Goal: Find specific fact: Find specific fact

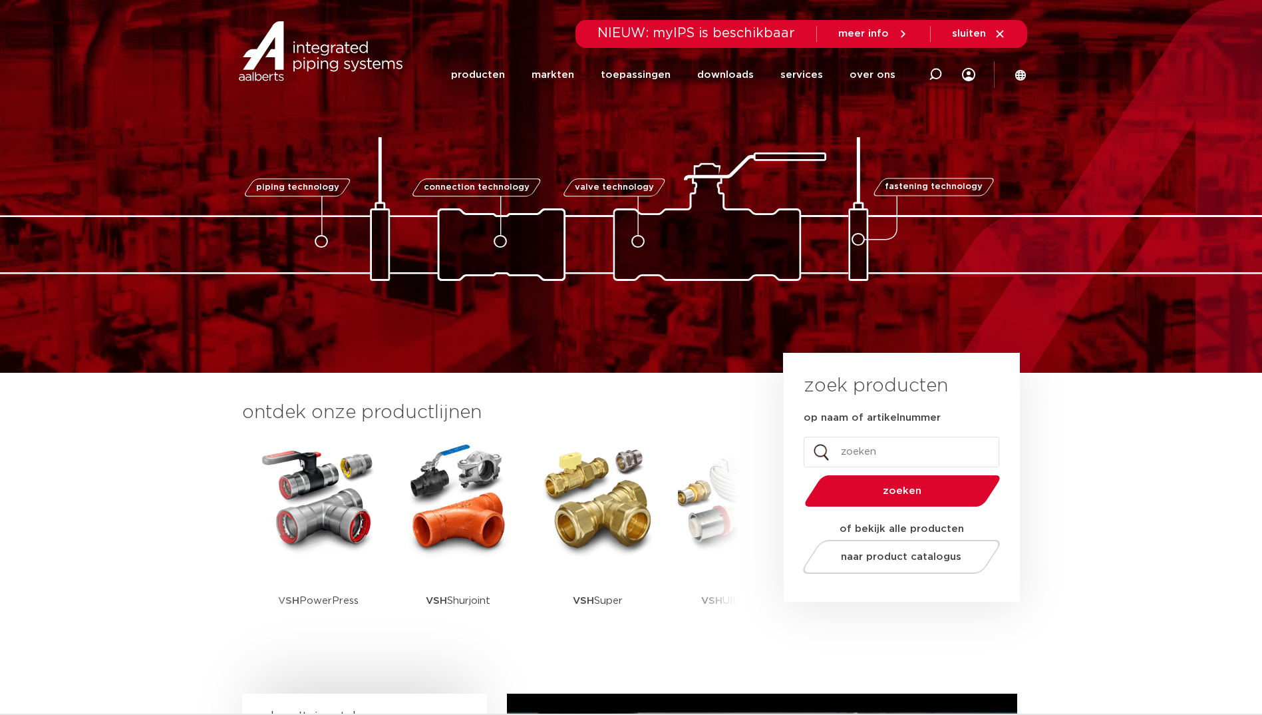
click at [929, 72] on div at bounding box center [935, 74] width 53 height 55
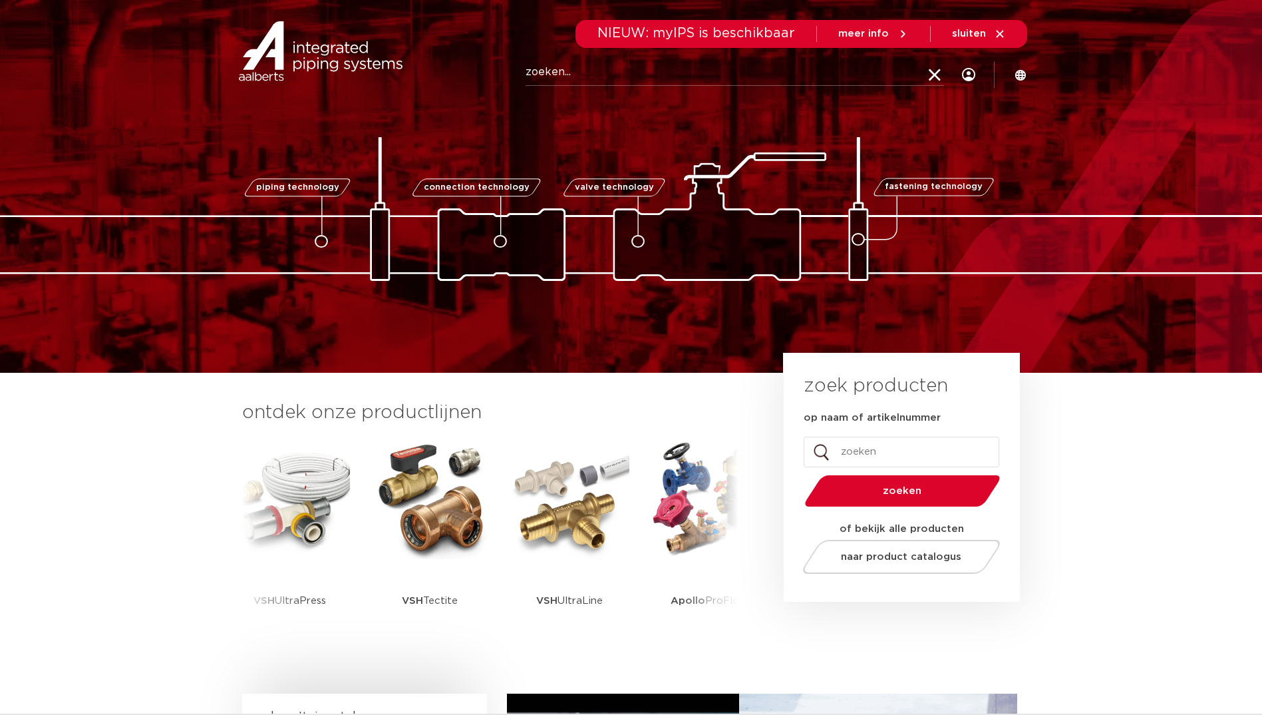
click at [615, 70] on input "Zoeken" at bounding box center [735, 72] width 418 height 27
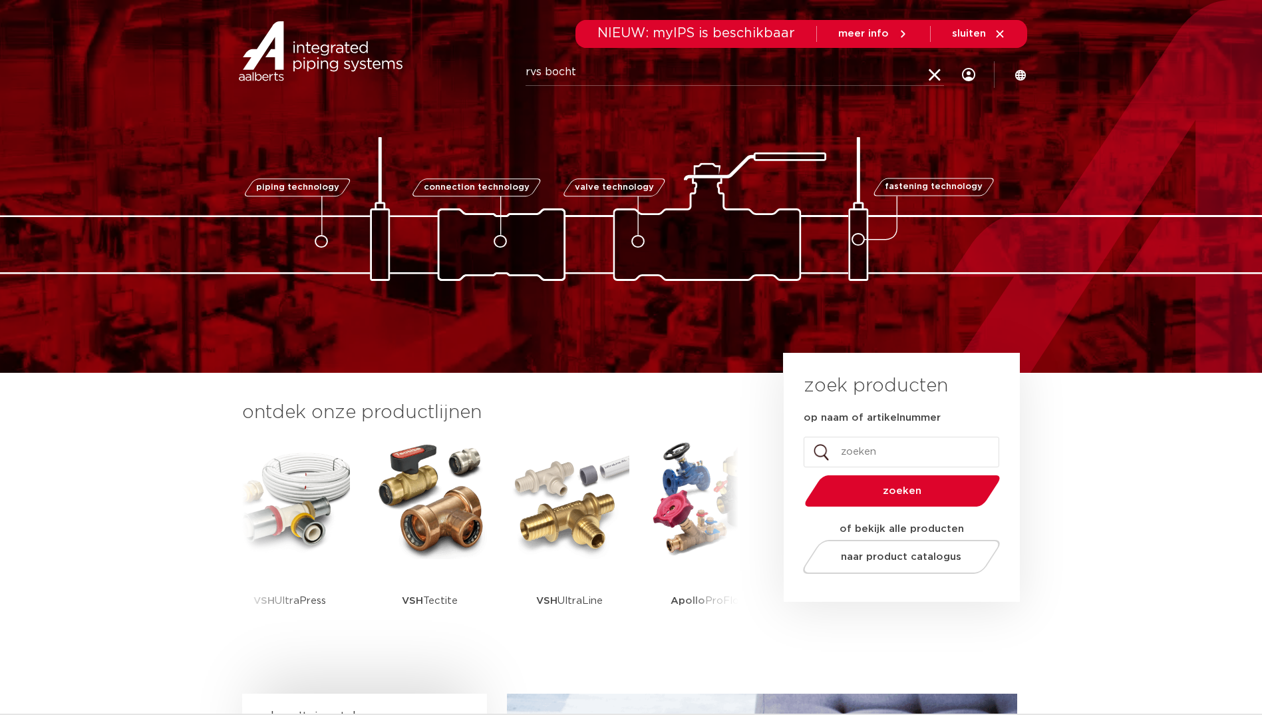
type input "rvs bocht"
click button "Zoeken" at bounding box center [0, 0] width 0 height 0
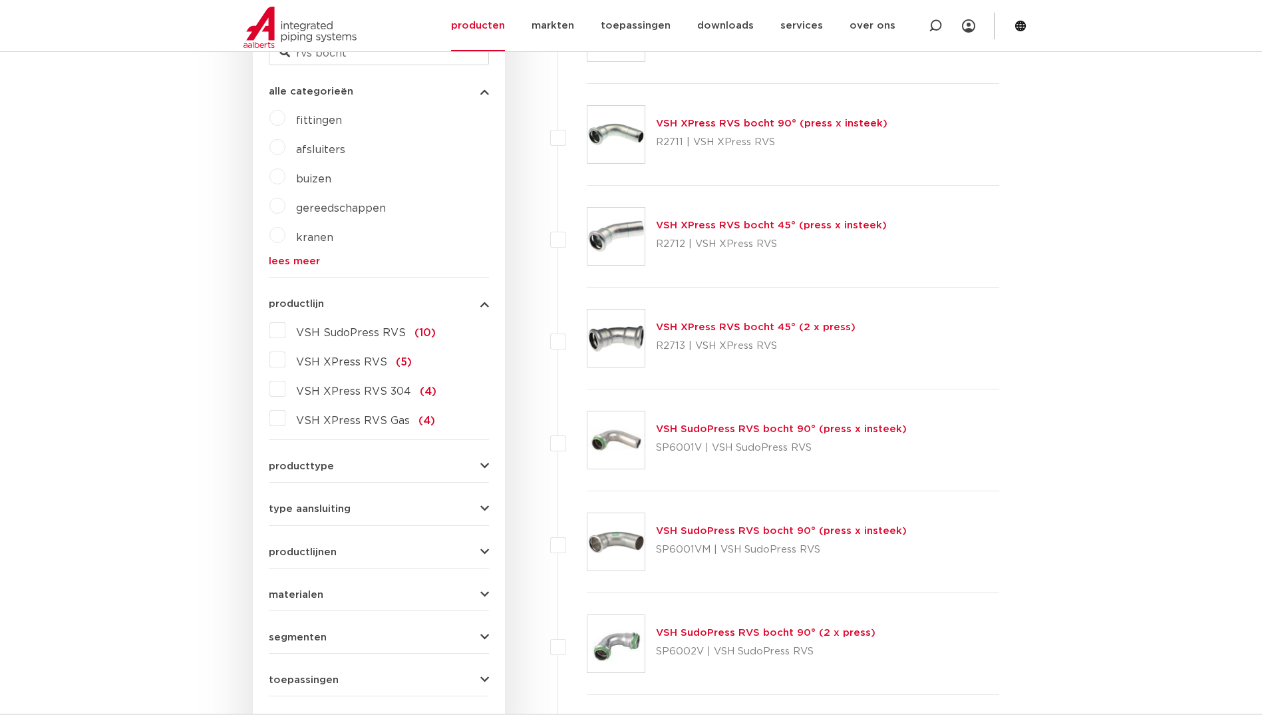
scroll to position [330, 0]
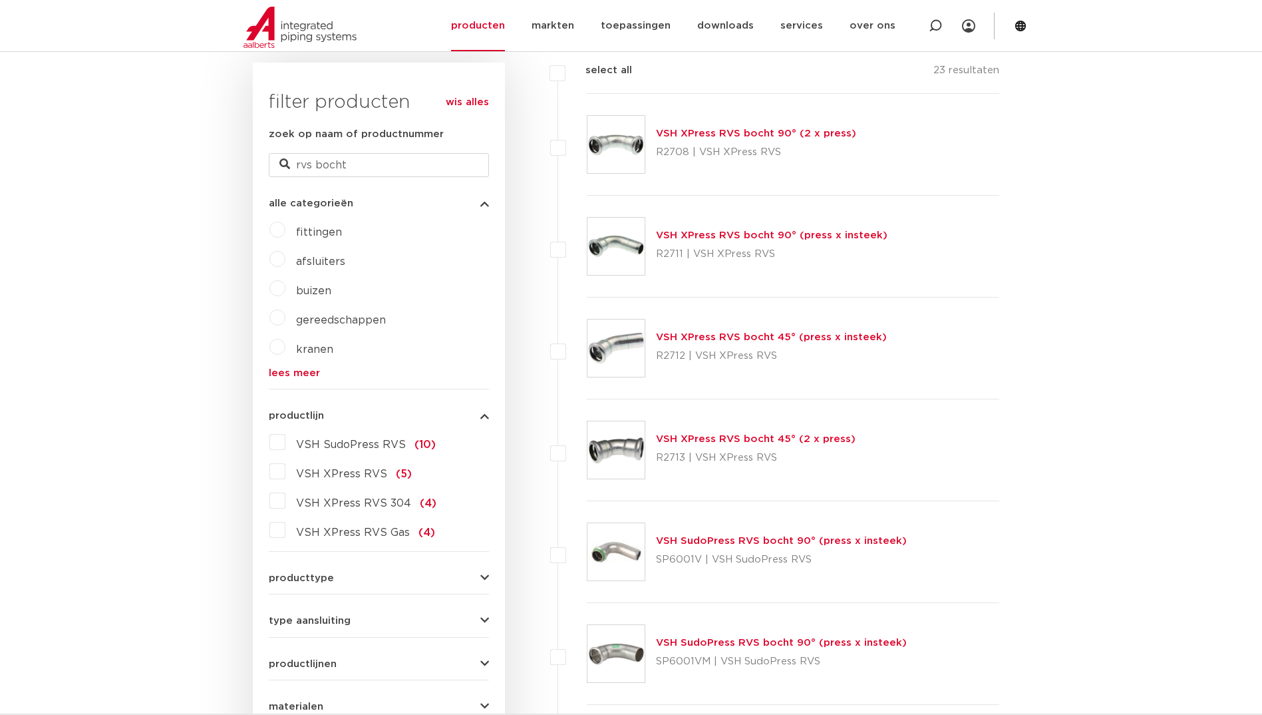
click at [620, 146] on img at bounding box center [615, 144] width 57 height 57
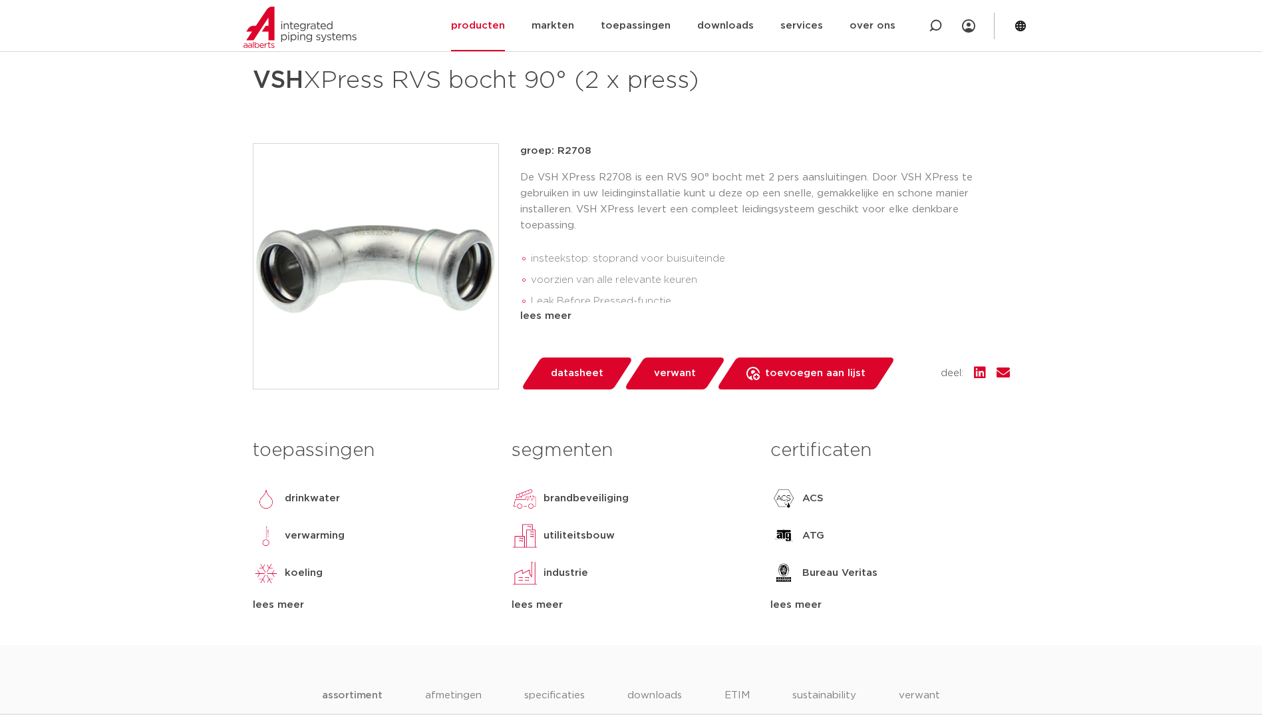
scroll to position [599, 0]
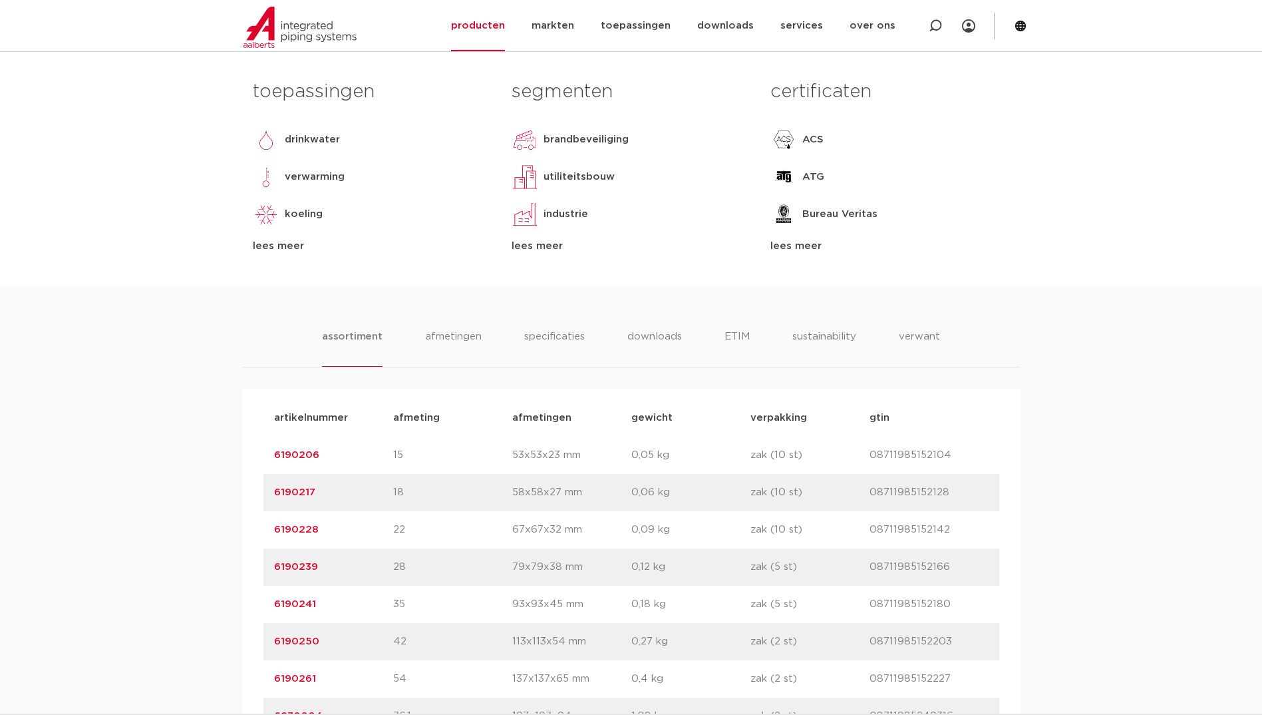
drag, startPoint x: 324, startPoint y: 526, endPoint x: 246, endPoint y: 530, distance: 77.9
click at [246, 530] on div "artikelnummer afmeting afmetingen gewicht verpakking gtin artikelnummer 6190206…" at bounding box center [631, 604] width 778 height 431
drag, startPoint x: 246, startPoint y: 530, endPoint x: 299, endPoint y: 527, distance: 52.7
copy link "6190228"
